Goal: Find specific page/section: Find specific page/section

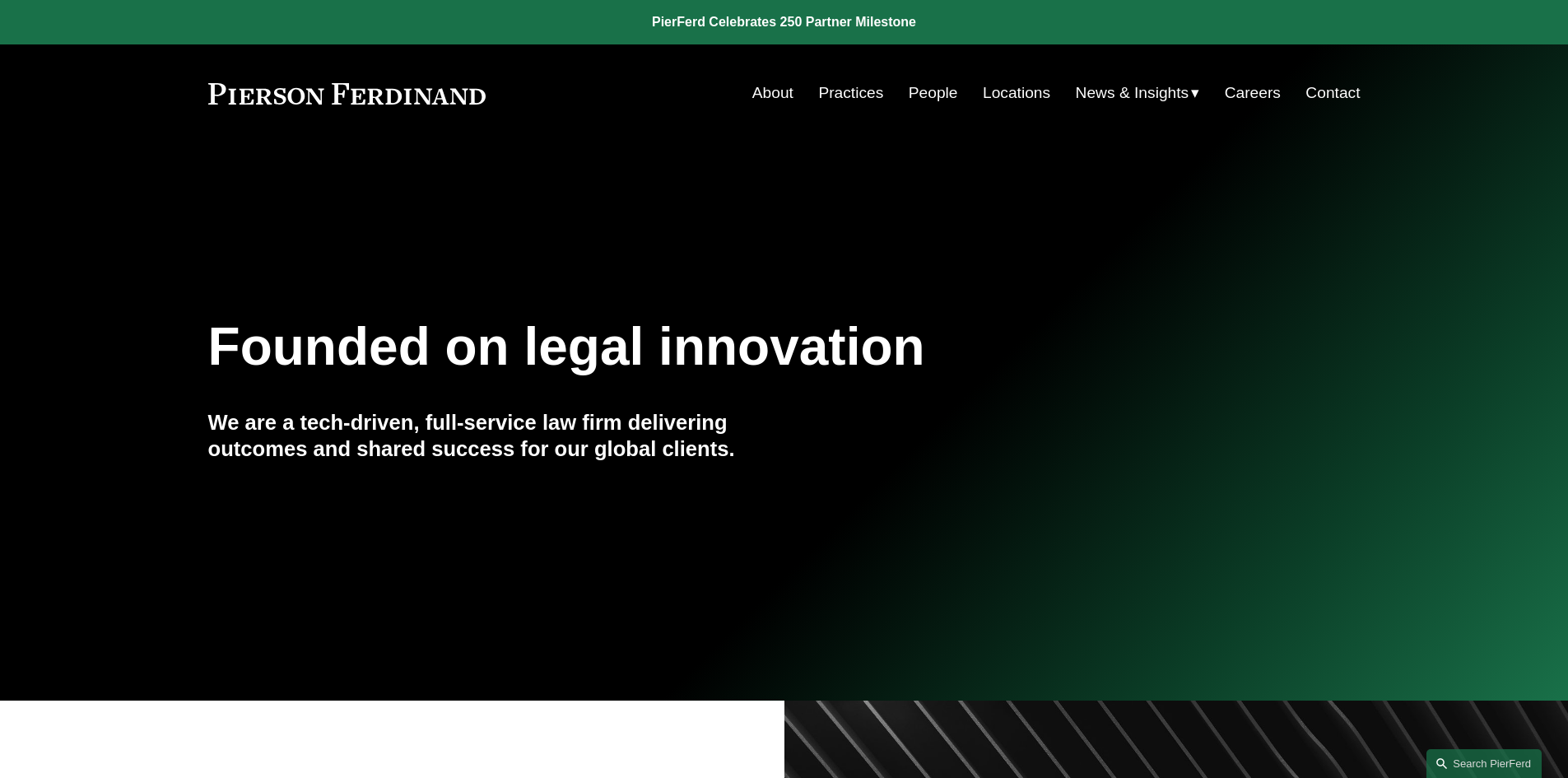
click at [1242, 99] on link "Careers" at bounding box center [1253, 92] width 56 height 31
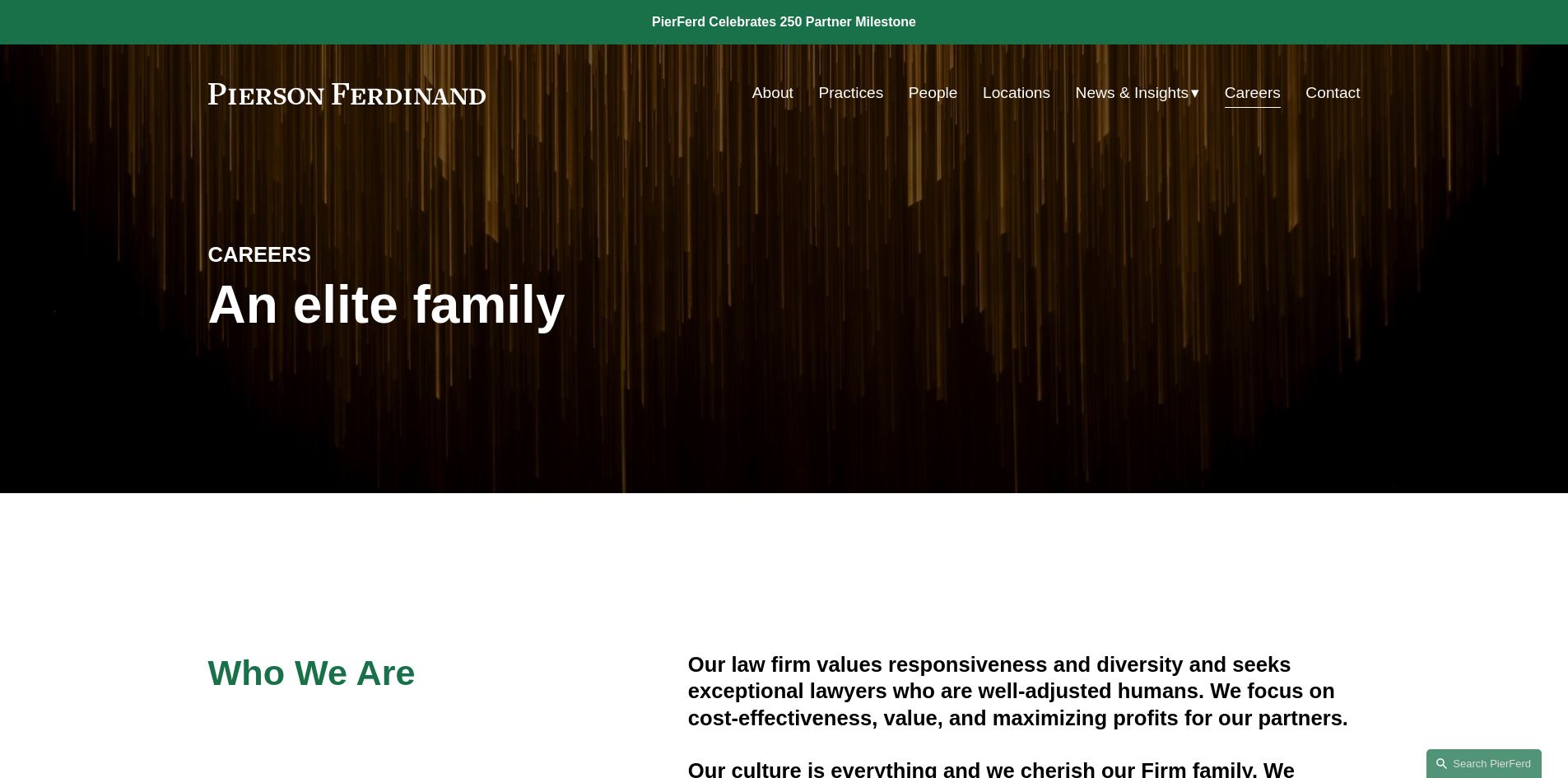
click at [849, 92] on link "Practices" at bounding box center [851, 92] width 65 height 31
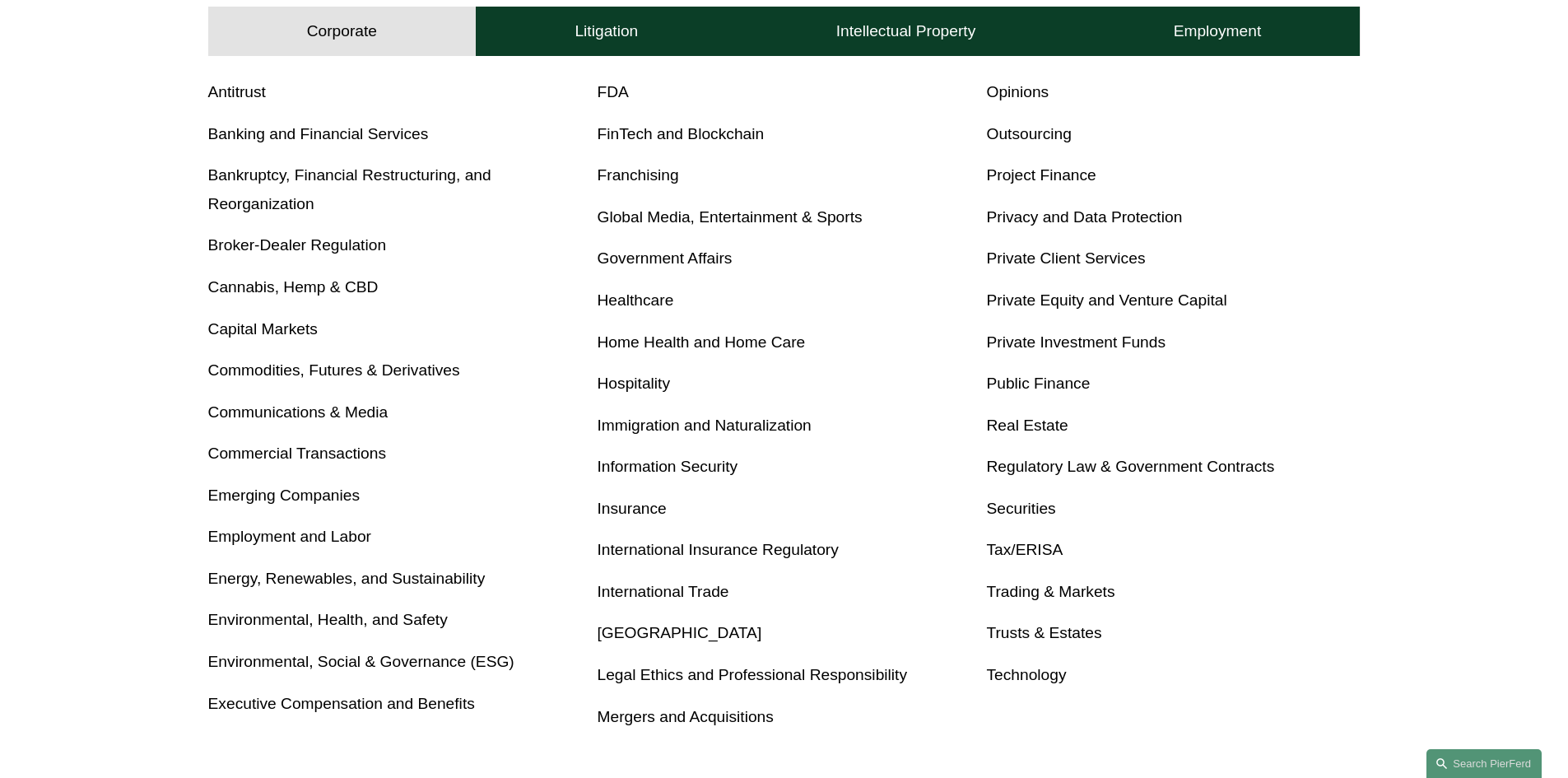
scroll to position [576, 0]
